Goal: Transaction & Acquisition: Download file/media

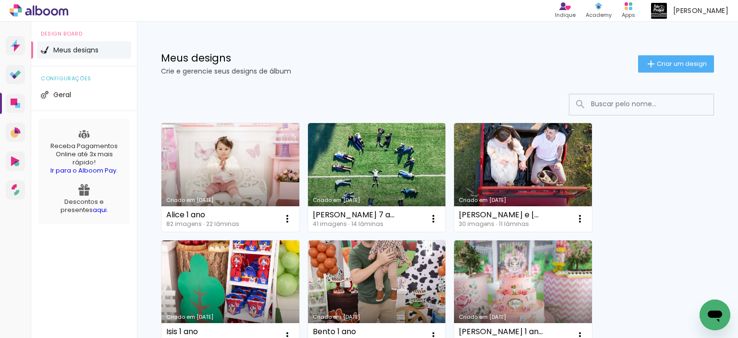
click at [200, 155] on link "Criado em [DATE]" at bounding box center [231, 177] width 138 height 109
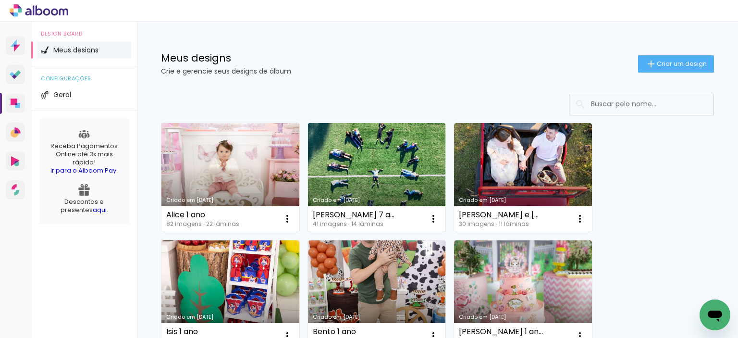
click at [359, 168] on link "Criado em [DATE]" at bounding box center [377, 177] width 138 height 109
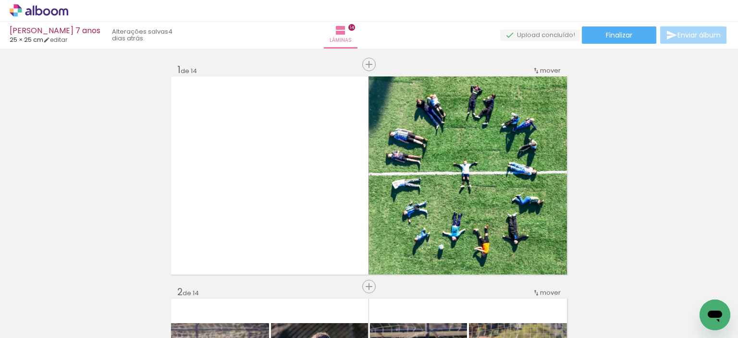
click at [42, 309] on input "Todas as fotos" at bounding box center [27, 309] width 37 height 8
click at [0, 0] on slot "Não utilizadas" at bounding box center [0, 0] width 0 height 0
type input "Não utilizadas"
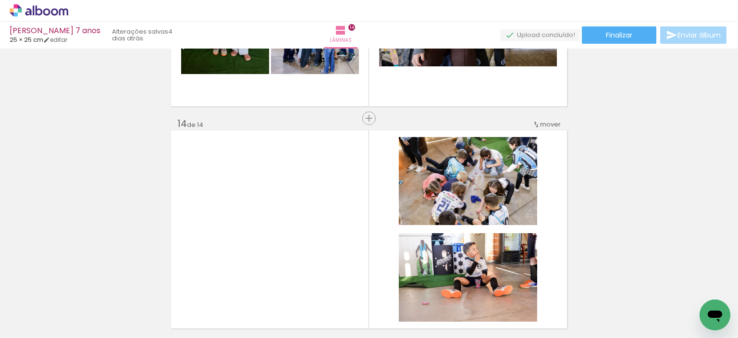
scroll to position [2892, 0]
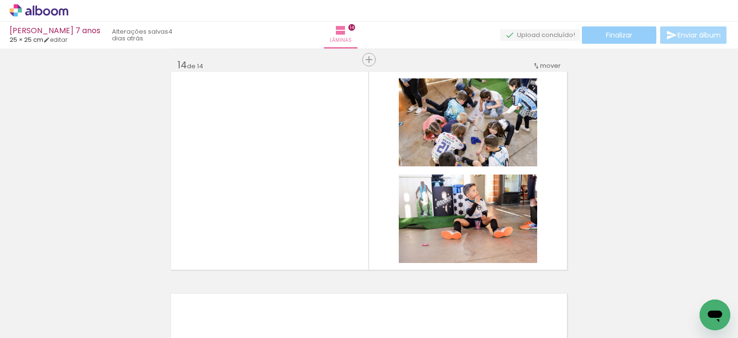
click at [620, 39] on paper-button "Finalizar" at bounding box center [619, 34] width 75 height 17
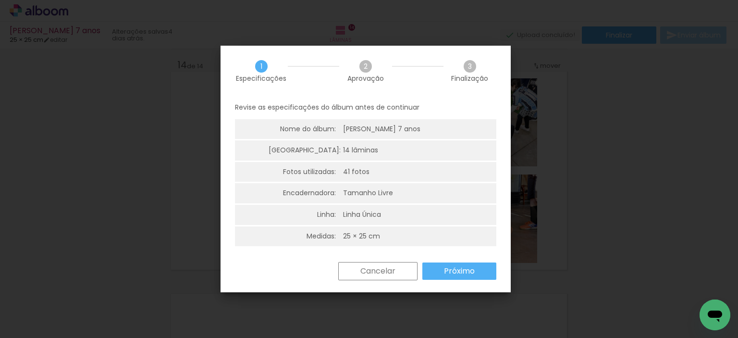
click at [438, 275] on paper-button "Próximo" at bounding box center [460, 271] width 74 height 17
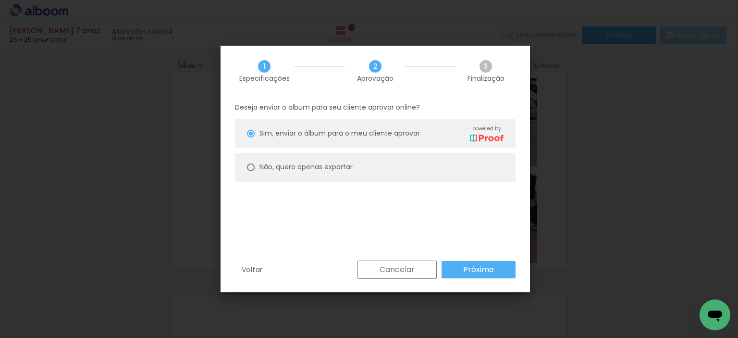
click at [0, 0] on slot "Não, quero apenas exportar" at bounding box center [0, 0] width 0 height 0
type paper-radio-button "on"
click at [0, 0] on slot "Próximo" at bounding box center [0, 0] width 0 height 0
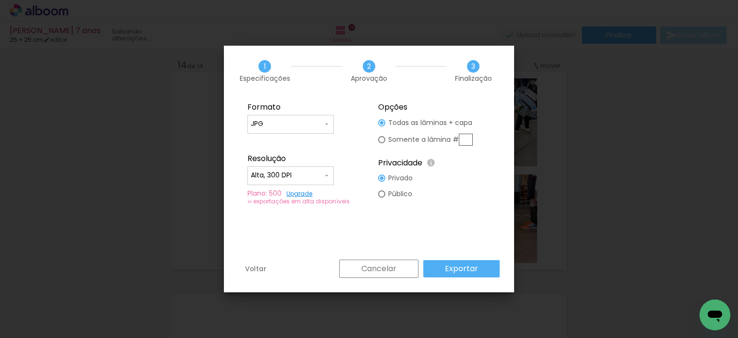
type input "Alta, 300 DPI"
click at [0, 0] on slot "Exportar" at bounding box center [0, 0] width 0 height 0
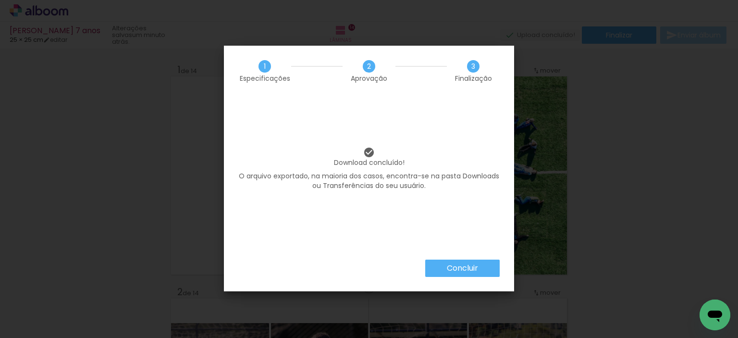
scroll to position [2892, 0]
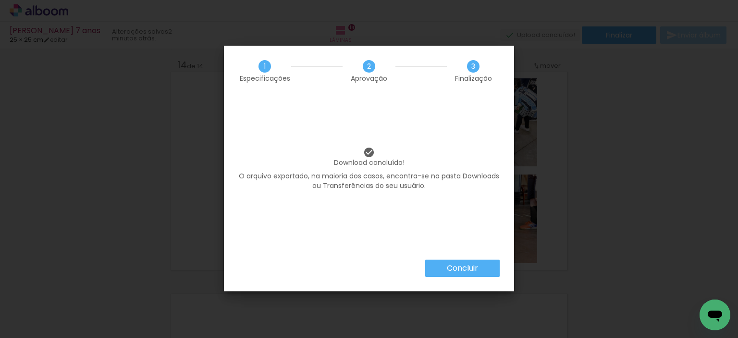
click at [0, 0] on slot "Concluir" at bounding box center [0, 0] width 0 height 0
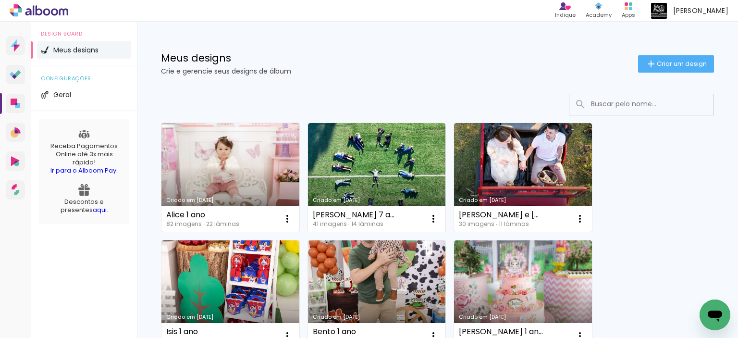
click at [229, 169] on link "Criado em [DATE]" at bounding box center [231, 177] width 138 height 109
